Goal: Task Accomplishment & Management: Manage account settings

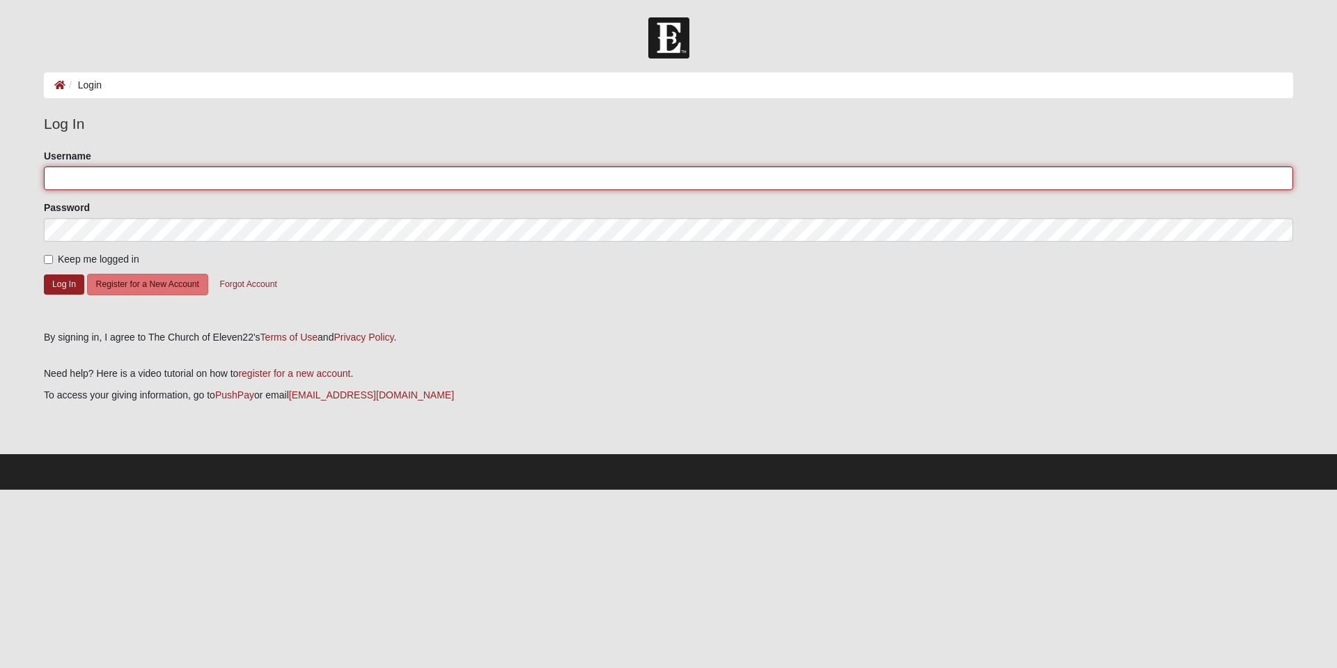
click at [216, 177] on input "Username" at bounding box center [668, 178] width 1249 height 24
type input "[EMAIL_ADDRESS][DOMAIN_NAME]"
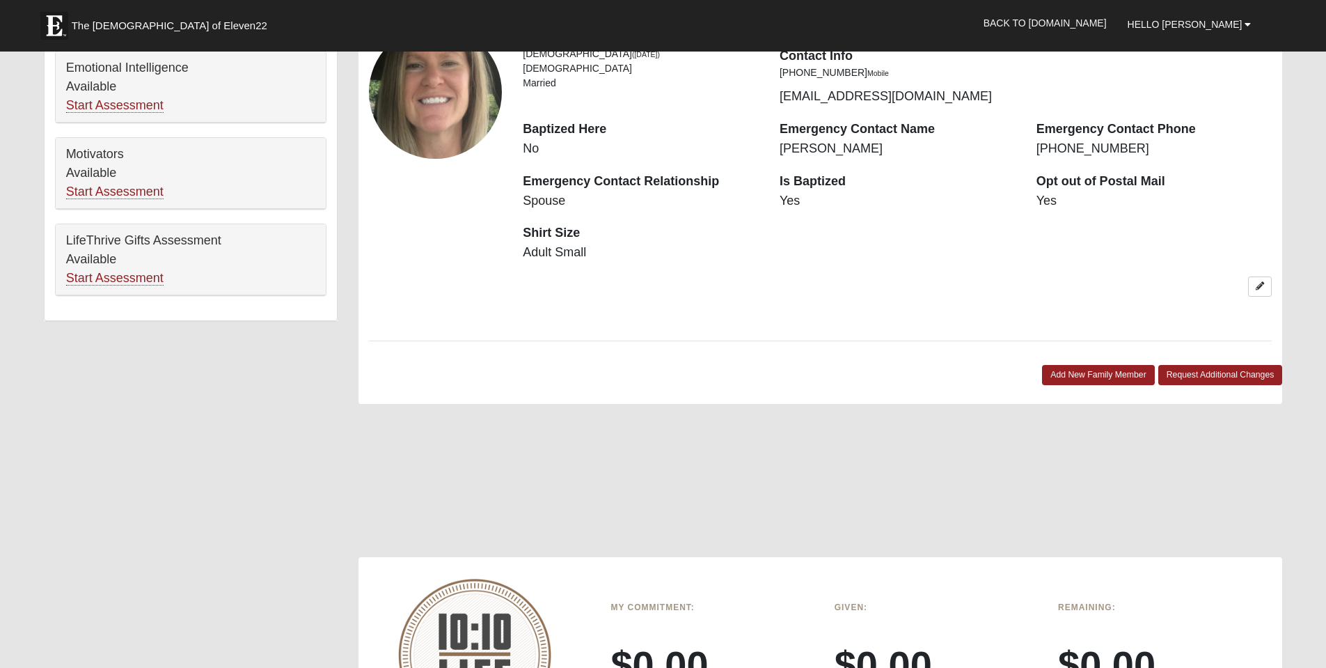
scroll to position [716, 0]
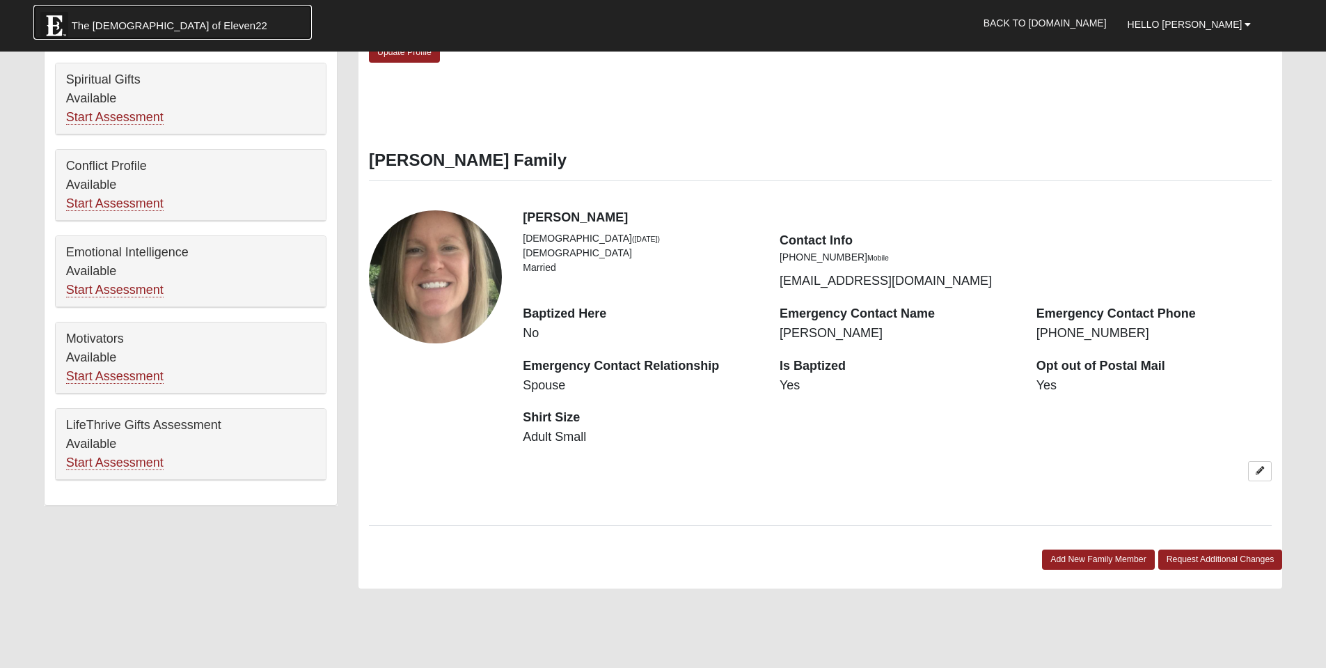
click at [52, 33] on img at bounding box center [54, 26] width 28 height 28
